Goal: Contribute content

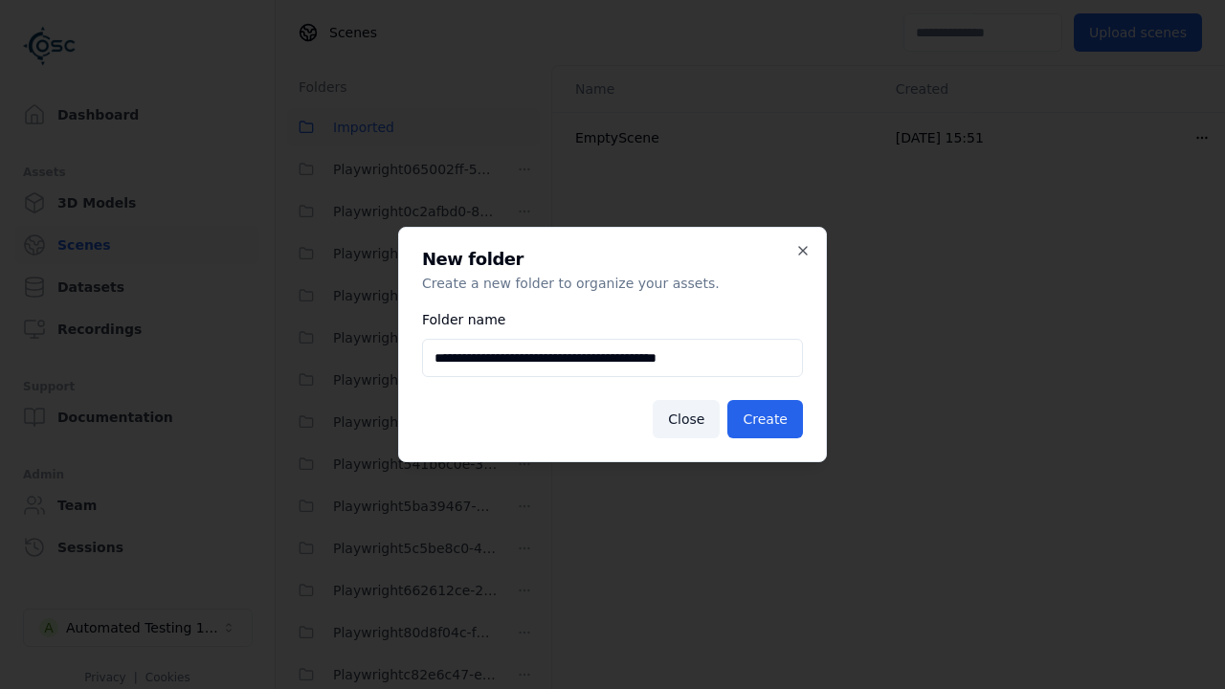
scroll to position [801, 0]
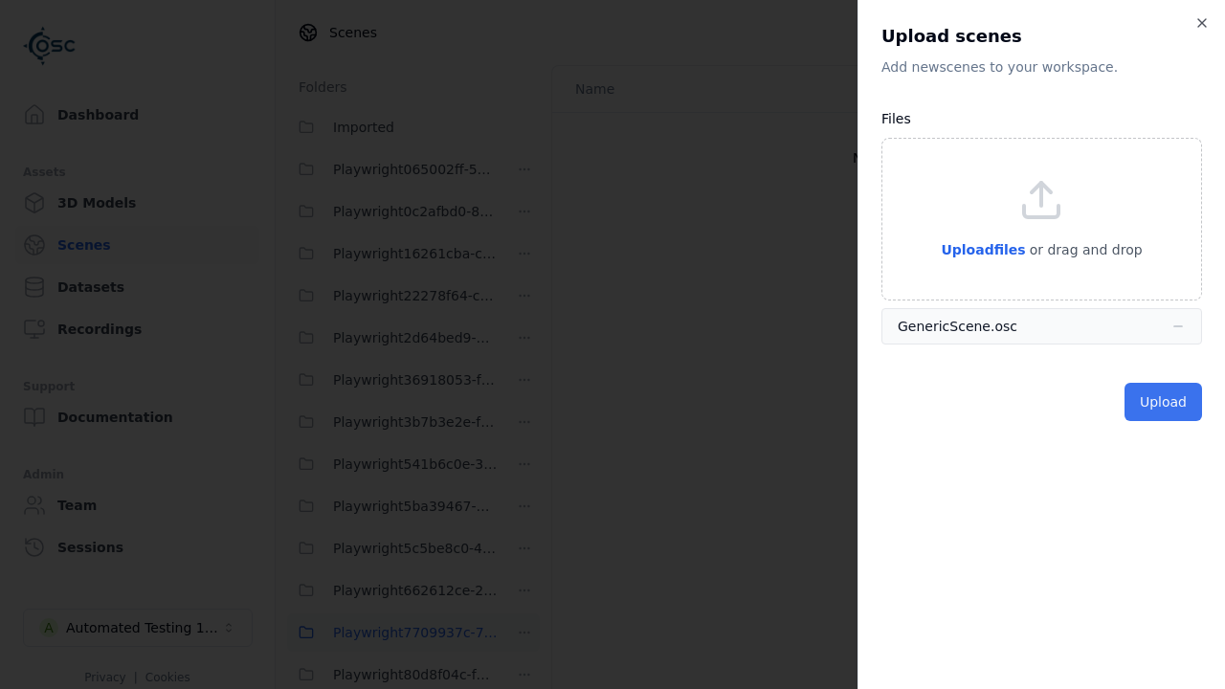
click at [1165, 402] on button "Upload" at bounding box center [1164, 402] width 78 height 38
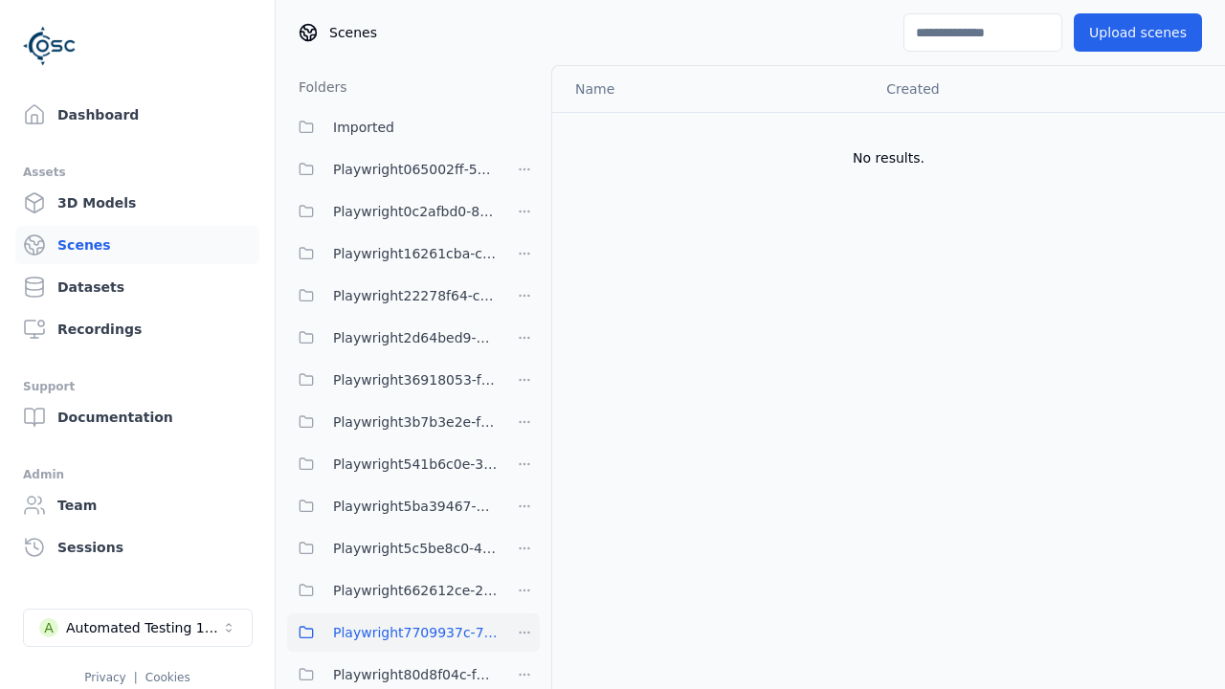
click at [1202, 137] on html "Dashboard Assets 3D Models Scenes Datasets Recordings Support Documentation Adm…" at bounding box center [612, 344] width 1225 height 689
